Goal: Navigation & Orientation: Go to known website

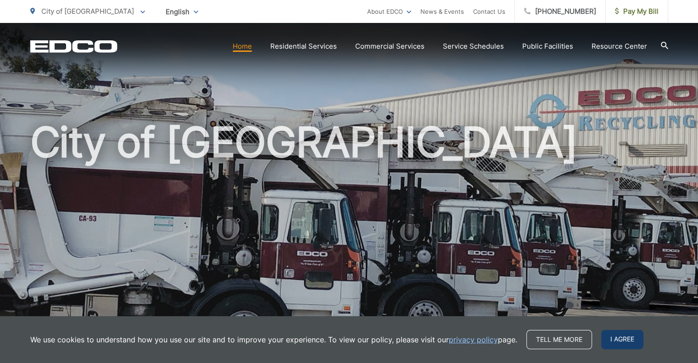
click at [623, 334] on span "I agree" at bounding box center [622, 339] width 42 height 19
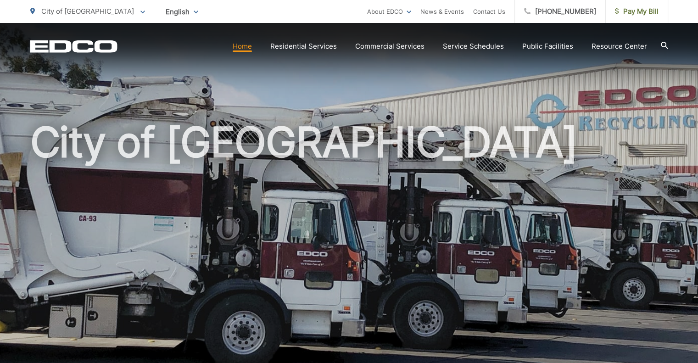
click at [140, 11] on icon at bounding box center [142, 12] width 5 height 3
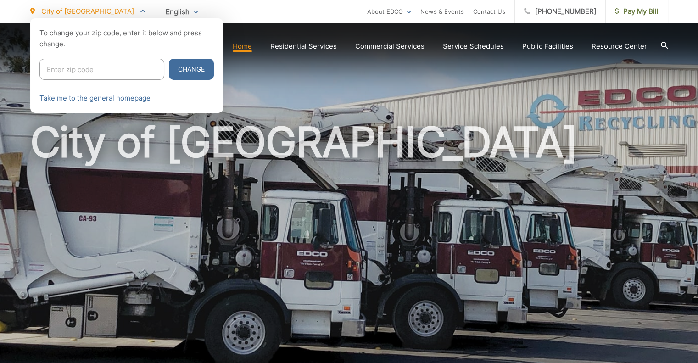
click at [83, 70] on input "Enter zip code" at bounding box center [101, 69] width 125 height 21
type input "92020"
click at [169, 66] on button "Change" at bounding box center [191, 69] width 45 height 21
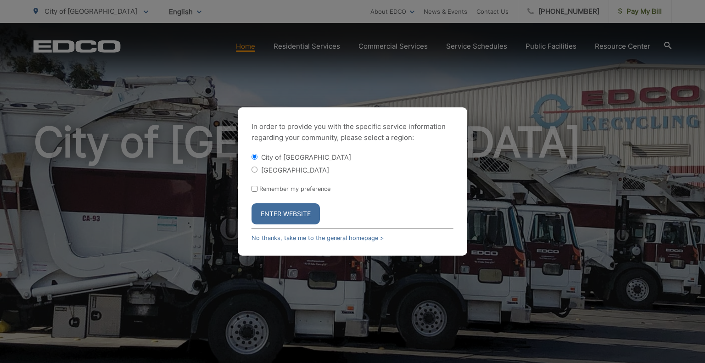
click at [252, 170] on input "[GEOGRAPHIC_DATA]" at bounding box center [255, 170] width 6 height 6
radio input "true"
click at [292, 215] on button "Enter Website" at bounding box center [286, 213] width 68 height 21
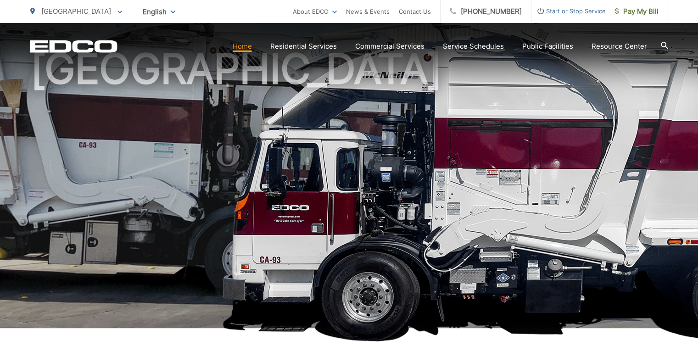
scroll to position [77, 0]
